Goal: Task Accomplishment & Management: Use online tool/utility

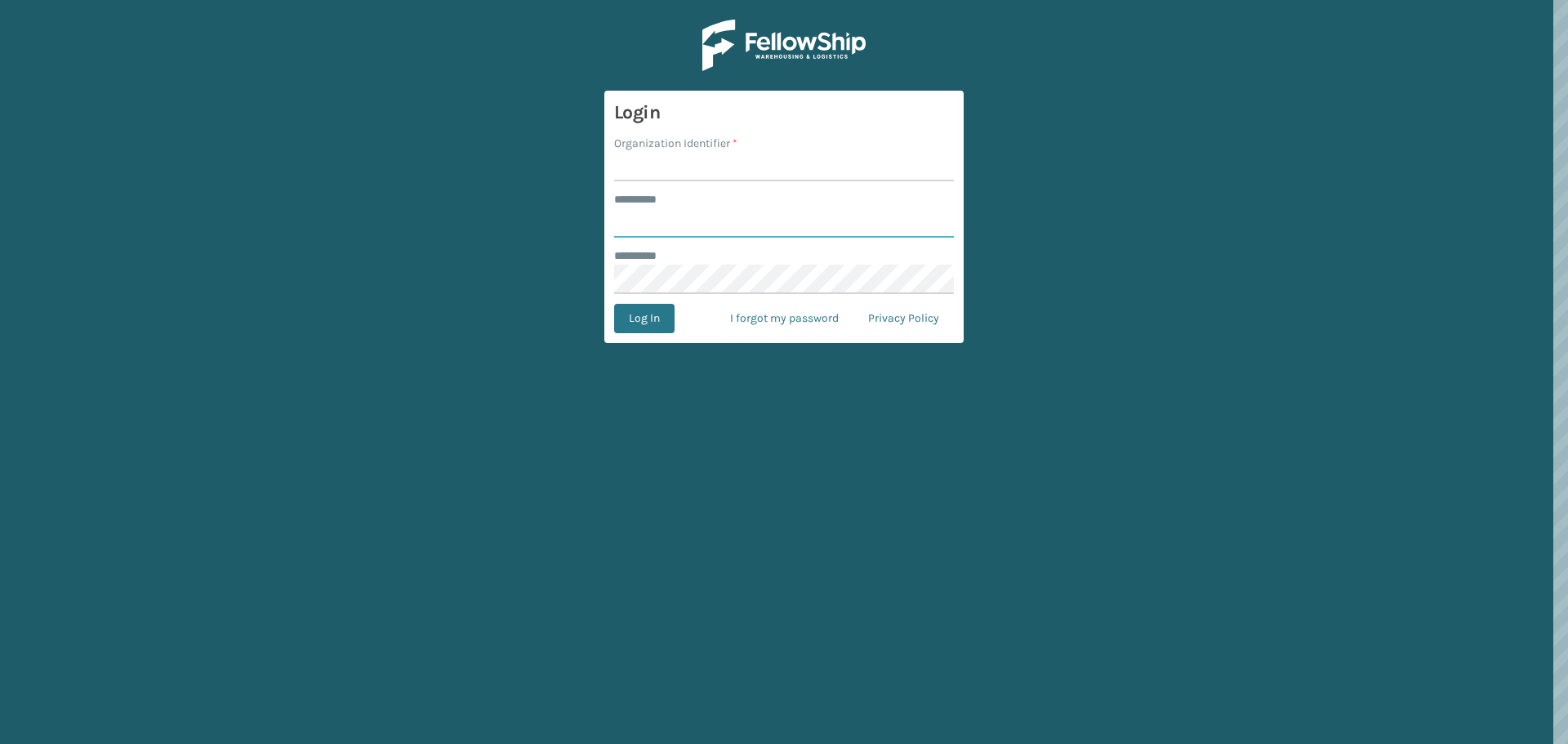
type input "********"
click at [672, 165] on input "Organization Identifier *" at bounding box center [783, 166] width 339 height 30
type input "[GEOGRAPHIC_DATA]"
click at [663, 324] on button "Log In" at bounding box center [644, 318] width 60 height 30
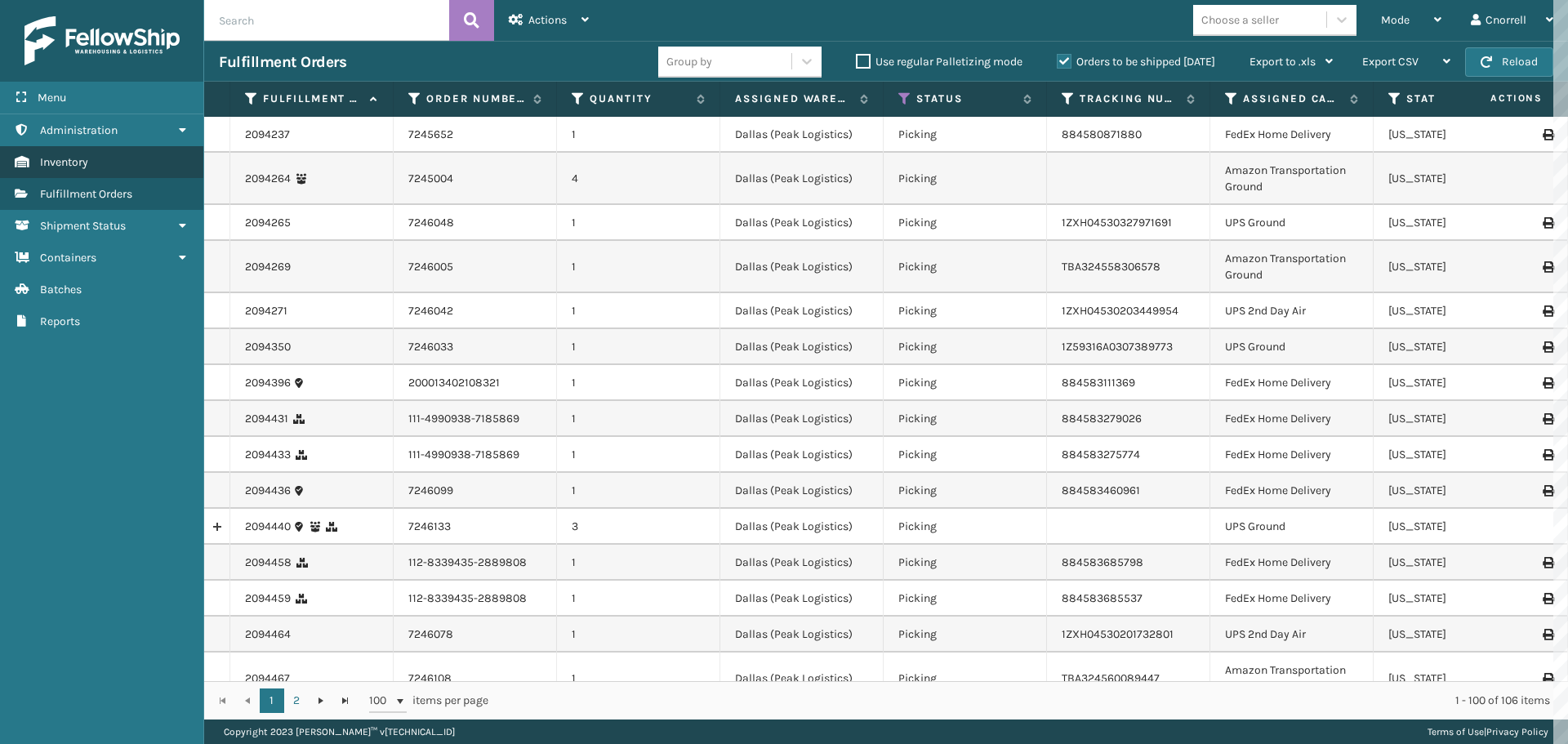
click at [72, 167] on span "Inventory" at bounding box center [64, 161] width 49 height 13
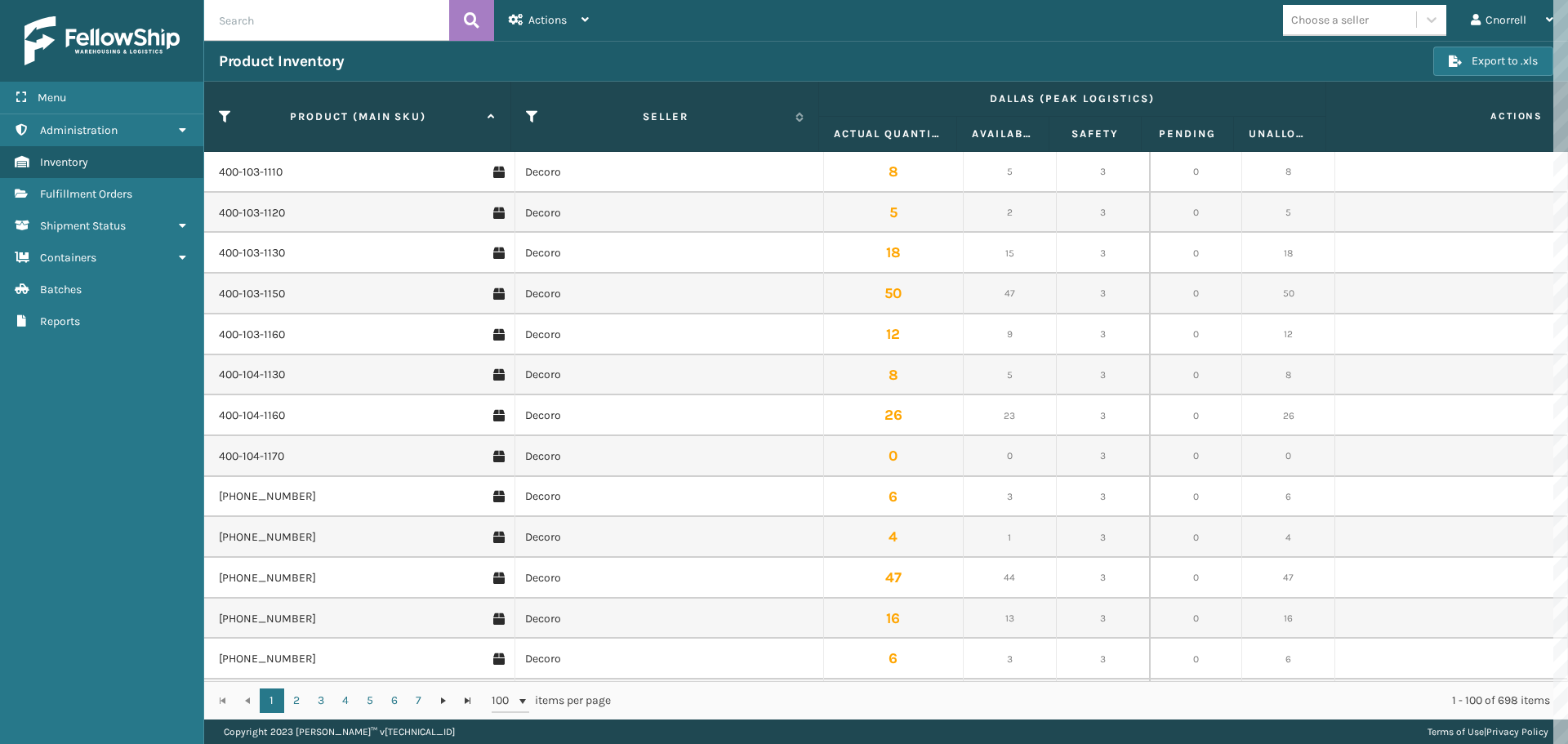
click at [313, 16] on input "text" at bounding box center [327, 20] width 245 height 40
paste input "GEN-AB-C2-TXL"
type input "GEN-AB-C2-TXL"
